Goal: Task Accomplishment & Management: Complete application form

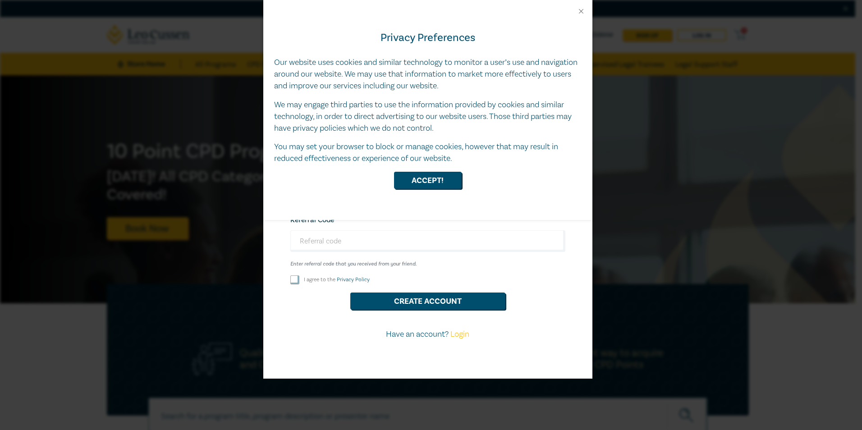
select select "AU"
click at [406, 300] on div "Privacy Preferences Our website uses cookies and similar technology to monitor …" at bounding box center [431, 215] width 862 height 430
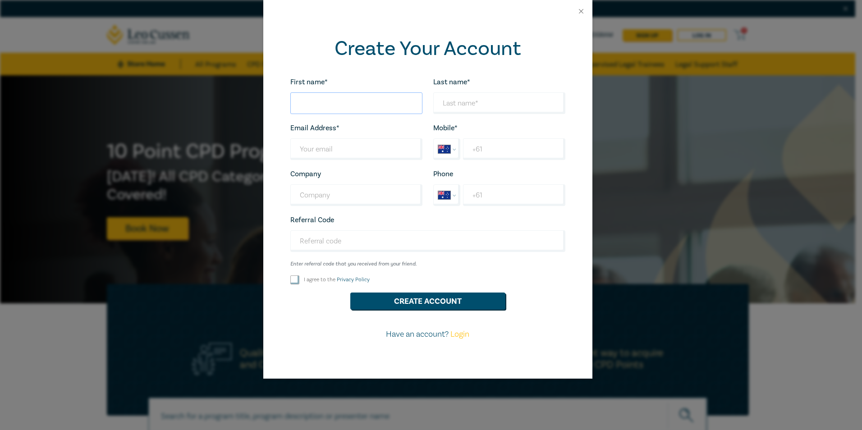
click at [347, 98] on input "First name*" at bounding box center [357, 103] width 132 height 22
type input "anika"
type input "waldin"
type input "[EMAIL_ADDRESS][PERSON_NAME][DOMAIN_NAME]"
click at [507, 148] on input "+61" at bounding box center [514, 149] width 102 height 22
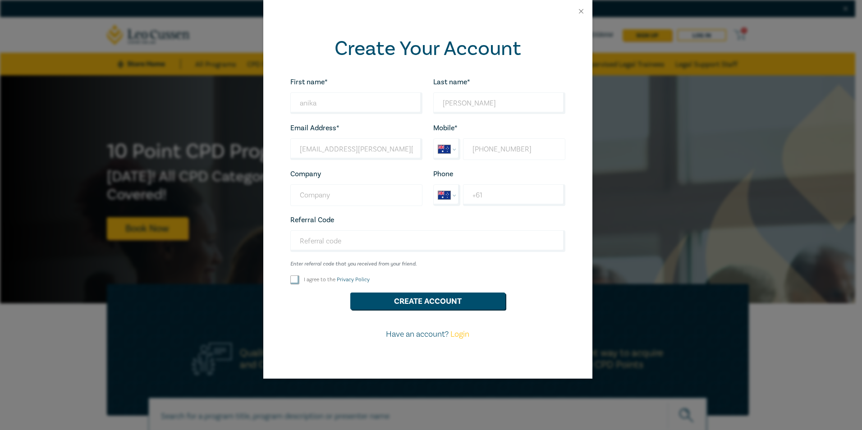
type input "+61 418 935 884"
click at [345, 191] on input "Company" at bounding box center [357, 195] width 132 height 22
type input "Bayside solicitors"
click at [297, 283] on input "I agree to the Privacy Policy" at bounding box center [295, 280] width 9 height 9
checkbox input "true"
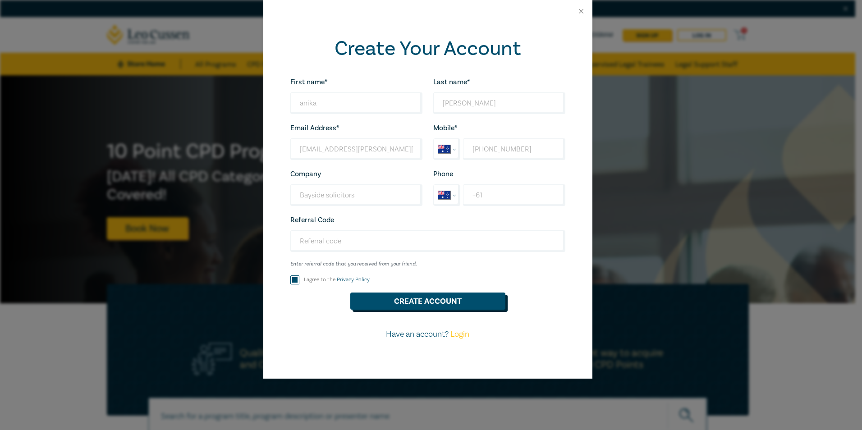
click at [394, 303] on button "Create Account" at bounding box center [427, 301] width 155 height 17
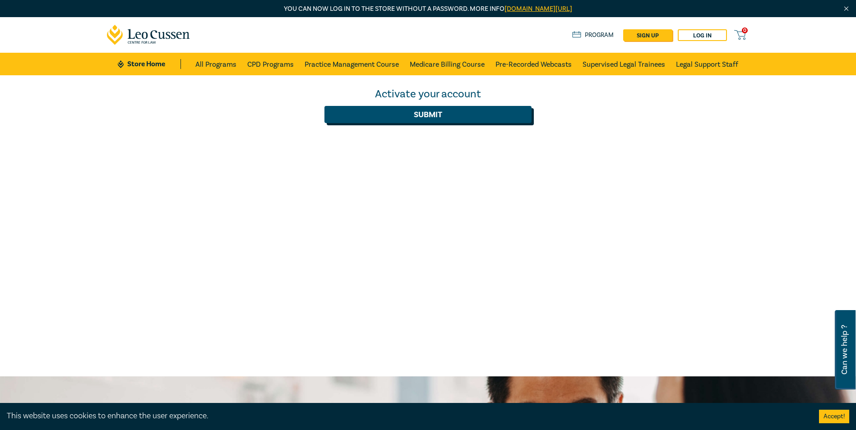
click at [425, 119] on button "Submit" at bounding box center [427, 114] width 207 height 17
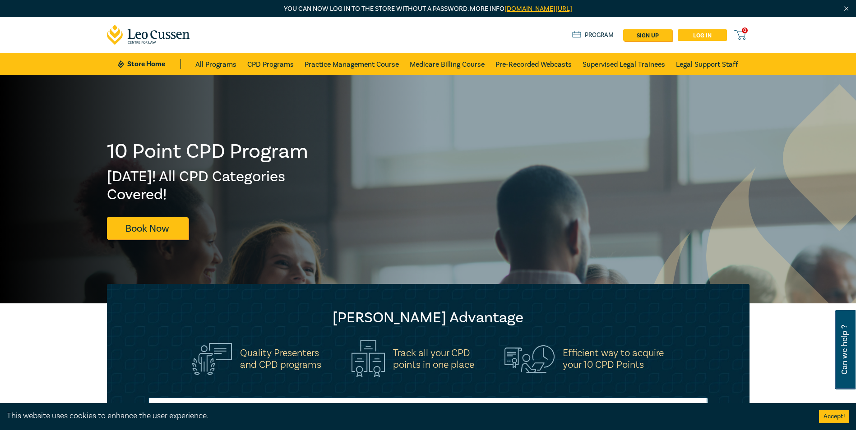
click at [706, 34] on link "Log in" at bounding box center [702, 35] width 49 height 12
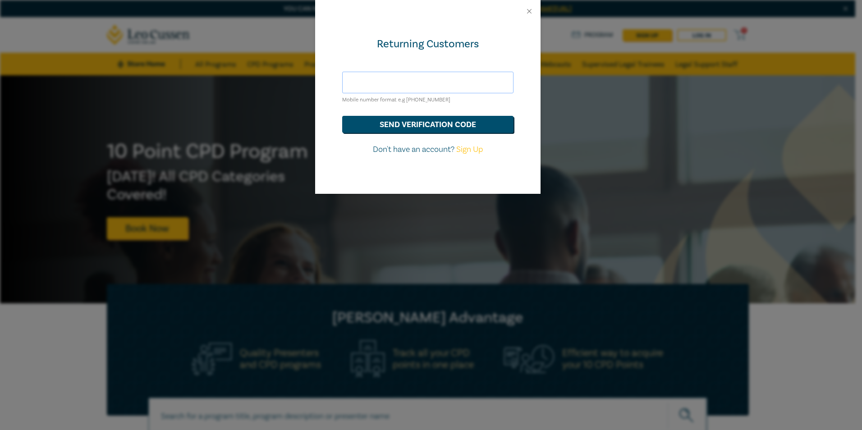
click at [404, 83] on input "text" at bounding box center [427, 83] width 171 height 22
type input "[EMAIL_ADDRESS][PERSON_NAME][DOMAIN_NAME]"
click at [399, 127] on button "send verification code" at bounding box center [427, 124] width 171 height 17
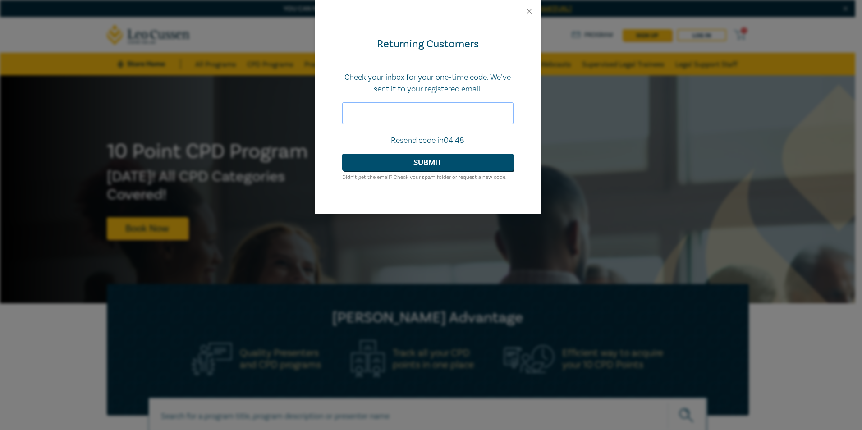
click at [415, 115] on input "text" at bounding box center [427, 113] width 171 height 22
paste input "260679"
type input "260679"
click at [411, 158] on button "Submit" at bounding box center [427, 162] width 171 height 17
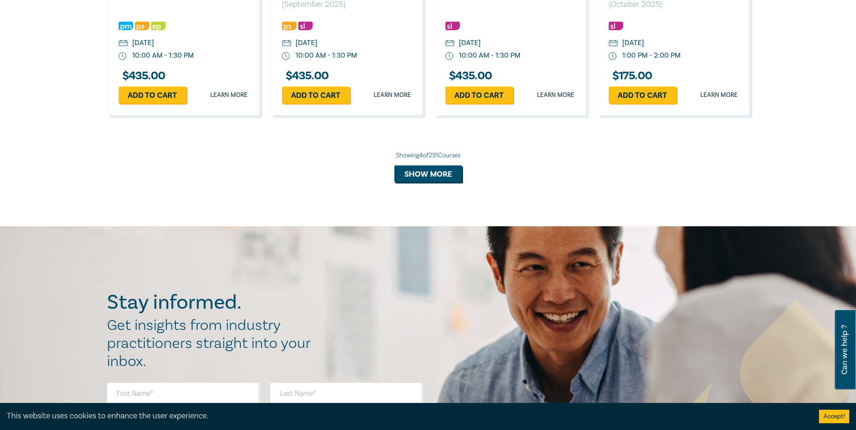
scroll to position [947, 0]
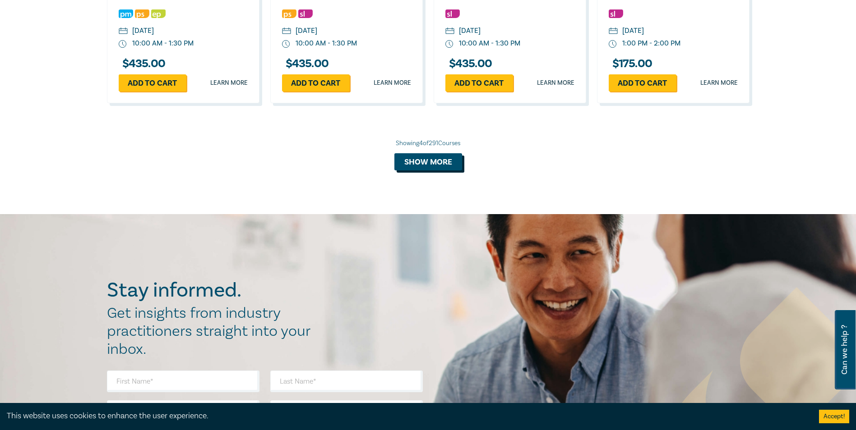
click at [435, 170] on button "Show more" at bounding box center [428, 161] width 68 height 17
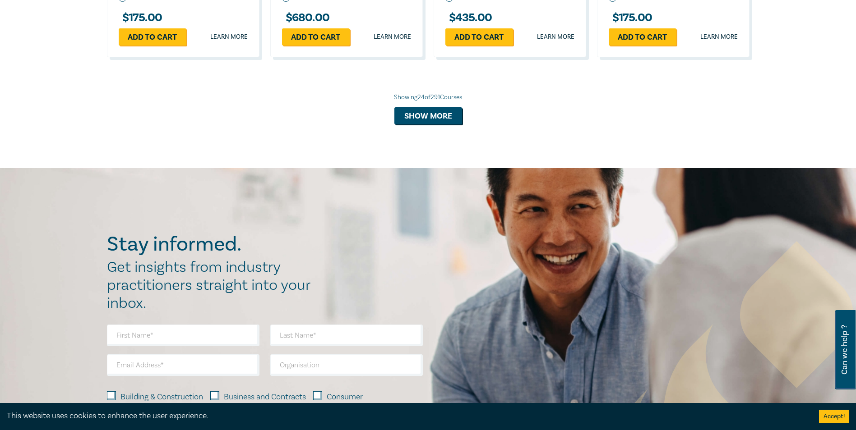
scroll to position [1895, 0]
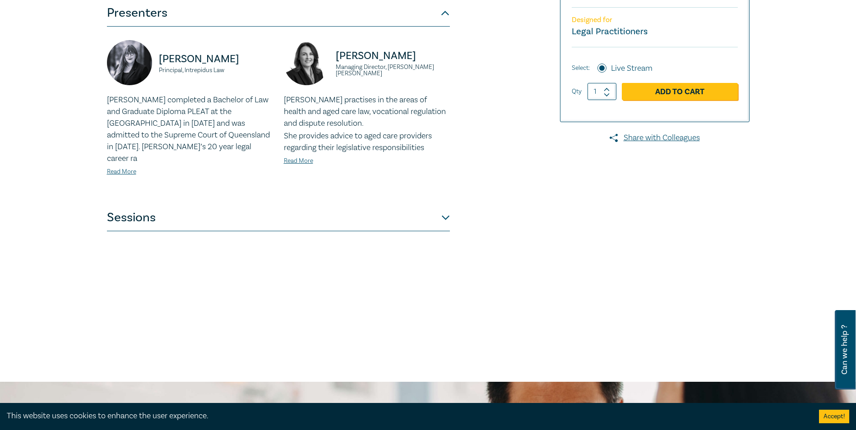
scroll to position [271, 0]
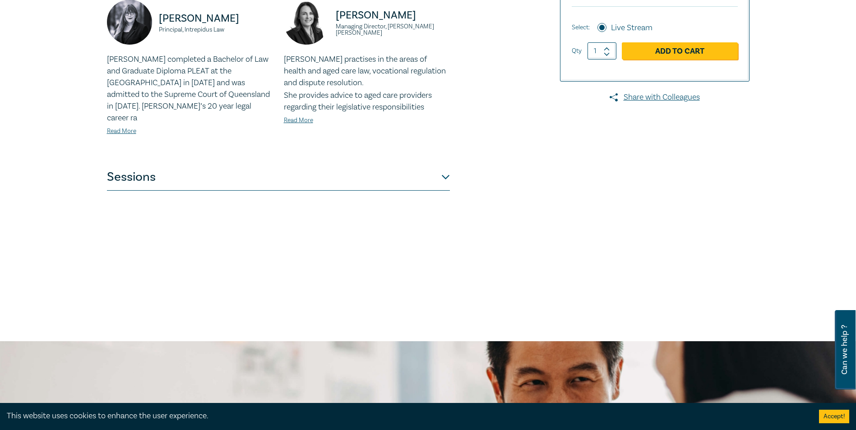
click at [447, 172] on button "Sessions" at bounding box center [278, 177] width 343 height 27
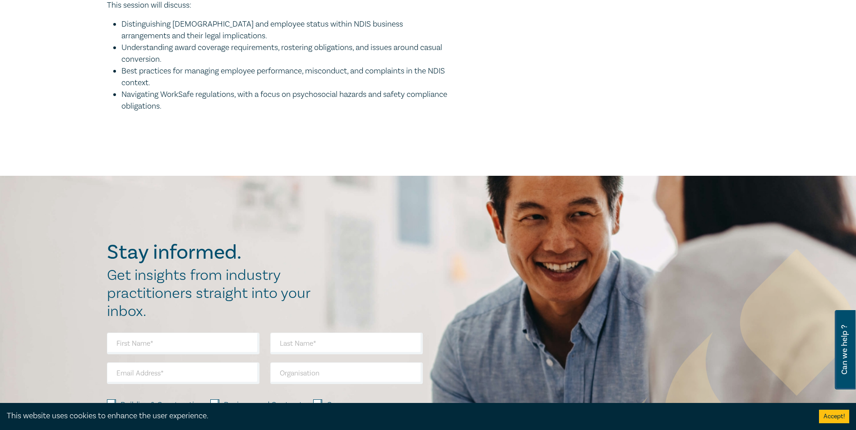
scroll to position [1038, 0]
